Goal: Information Seeking & Learning: Learn about a topic

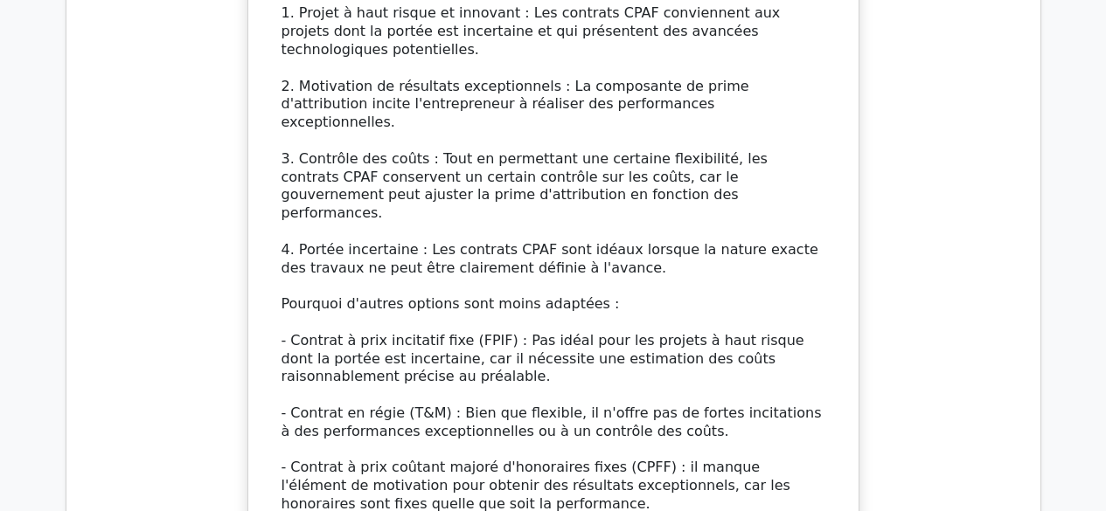
scroll to position [8248, 0]
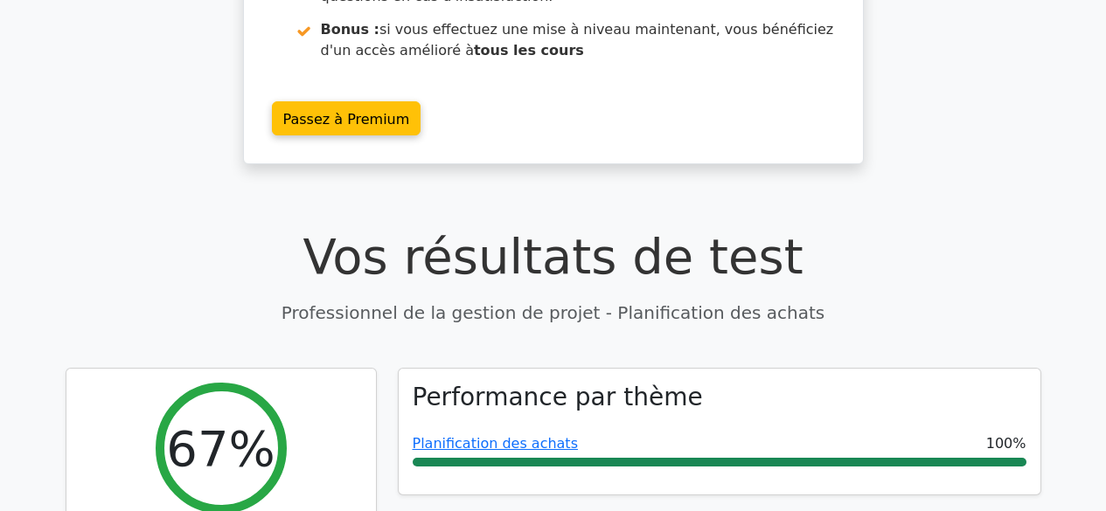
scroll to position [583, 0]
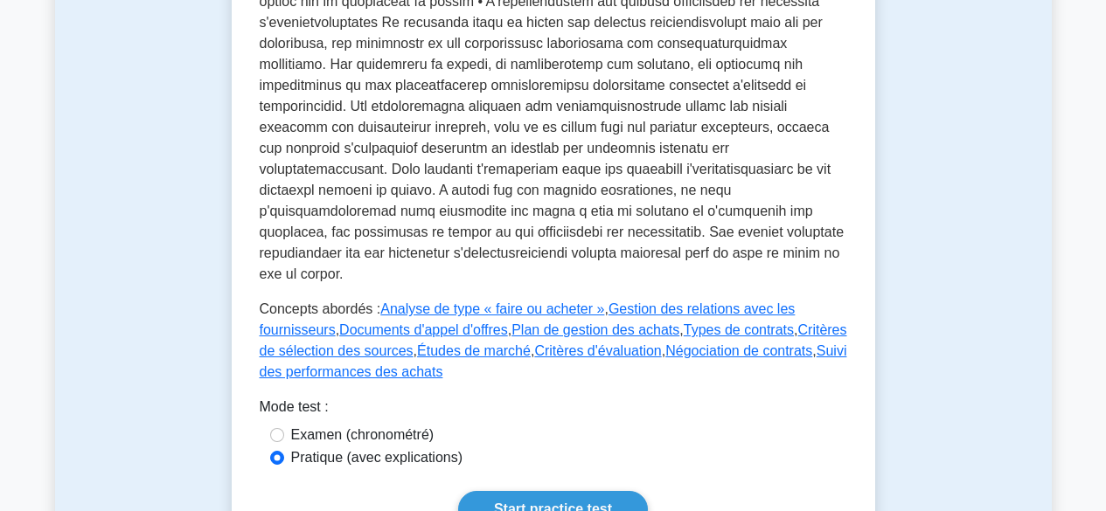
scroll to position [846, 0]
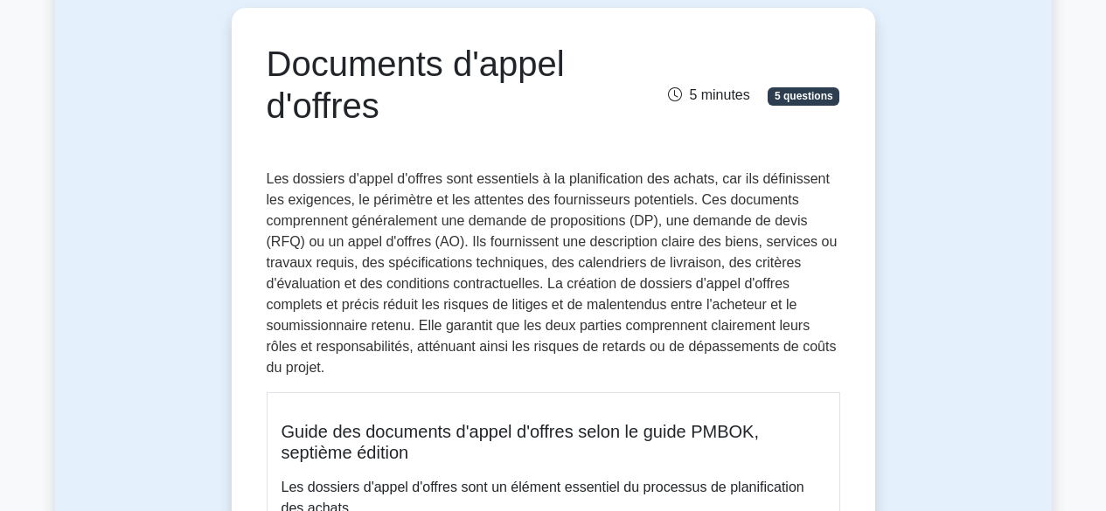
scroll to position [188, 0]
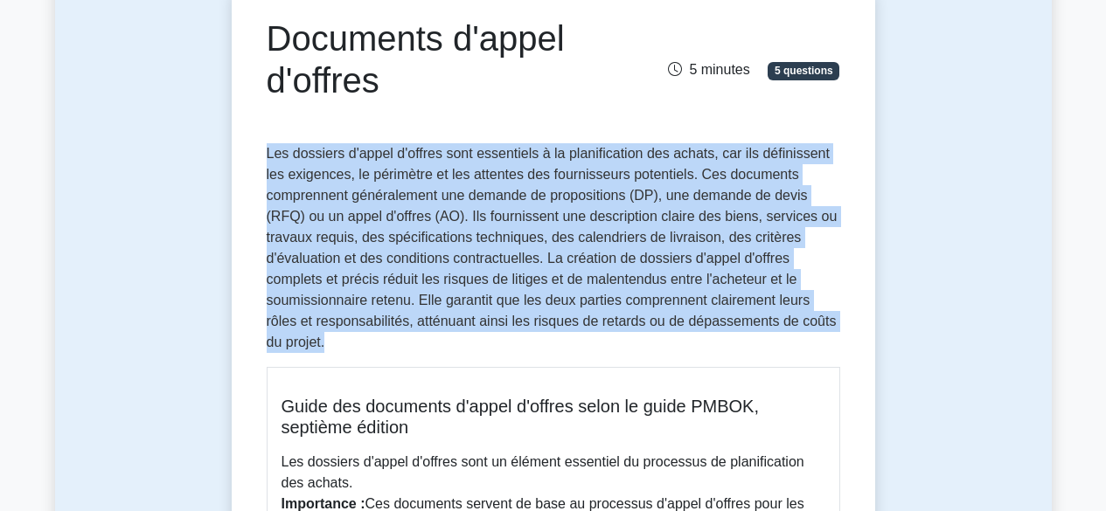
drag, startPoint x: 268, startPoint y: 155, endPoint x: 318, endPoint y: 336, distance: 187.7
click at [318, 336] on p "Les dossiers d'appel d'offres sont essentiels à la planification des achats, ca…" at bounding box center [553, 248] width 573 height 210
copy font "Les dossiers d'appel d'offres sont essentiels à la planification des achats, ca…"
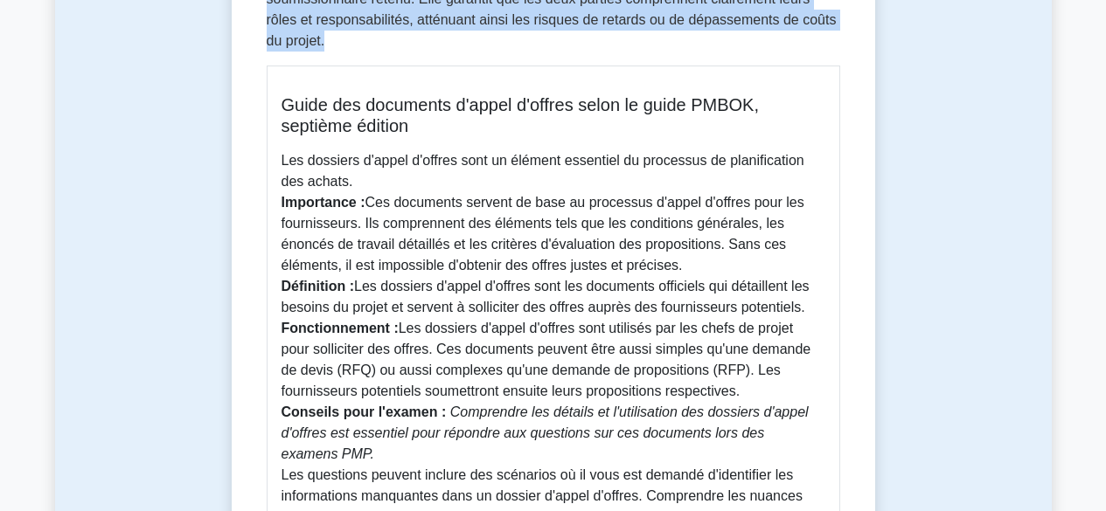
scroll to position [552, 0]
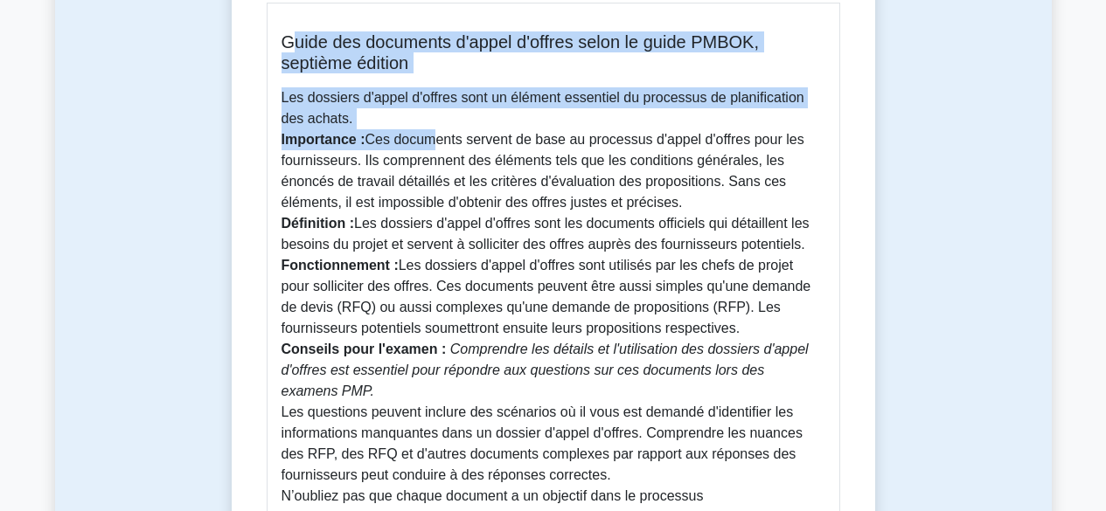
drag, startPoint x: 291, startPoint y: 37, endPoint x: 428, endPoint y: 132, distance: 167.1
click at [428, 132] on div "Guide des documents d'appel d'offres selon le guide PMBOK, septième édition Les…" at bounding box center [553, 290] width 573 height 575
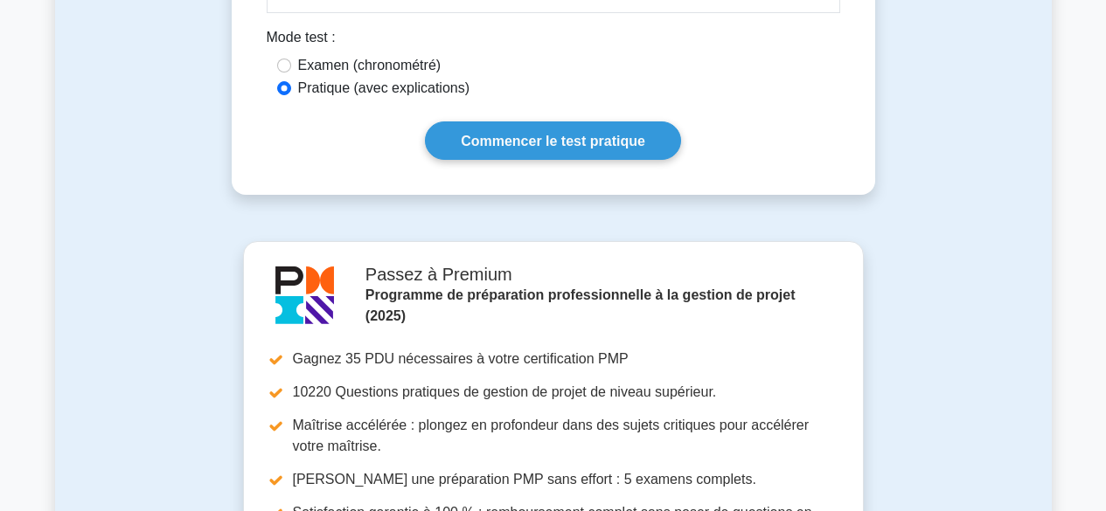
scroll to position [708, 0]
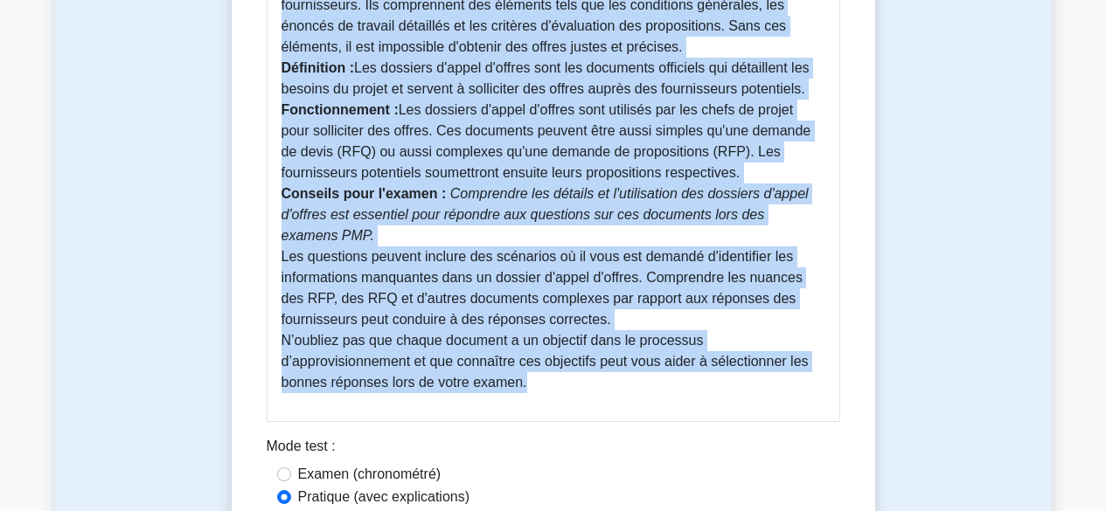
drag, startPoint x: 284, startPoint y: 39, endPoint x: 630, endPoint y: 384, distance: 488.3
click at [630, 384] on div "Guide des documents d'appel d'offres selon le guide PMBOK, septième édition Les…" at bounding box center [553, 134] width 573 height 575
copy div "Lorem ips dolorsita c'adipi e'seddoe tempo in utlab ETDOL, magnaali enimadm Ven…"
